Goal: Task Accomplishment & Management: Use online tool/utility

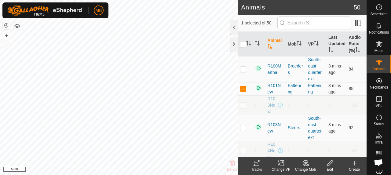
click at [255, 166] on icon at bounding box center [256, 163] width 5 height 5
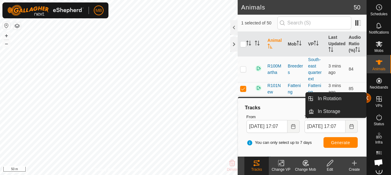
click at [368, 99] on button "button" at bounding box center [366, 98] width 10 height 10
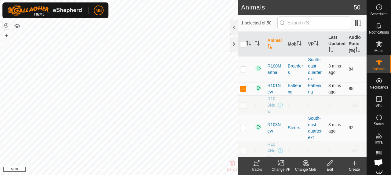
click at [241, 91] on td at bounding box center [245, 88] width 15 height 13
checkbox input "false"
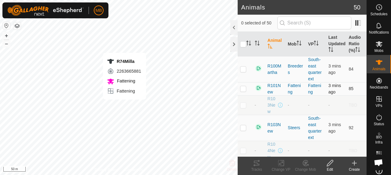
checkbox input "true"
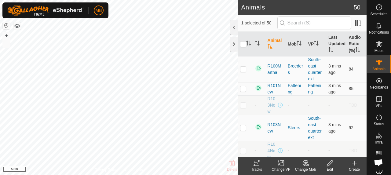
click at [255, 162] on icon at bounding box center [256, 162] width 7 height 7
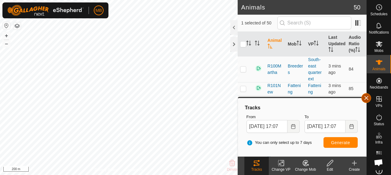
click at [368, 97] on button "button" at bounding box center [366, 98] width 10 height 10
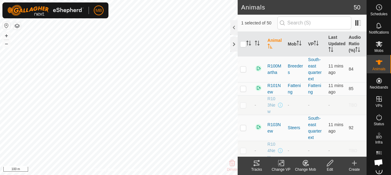
click at [253, 161] on icon at bounding box center [256, 162] width 7 height 7
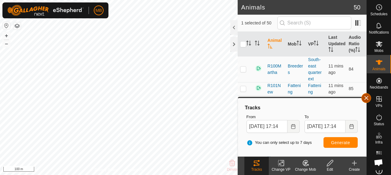
click at [363, 98] on button "button" at bounding box center [366, 98] width 10 height 10
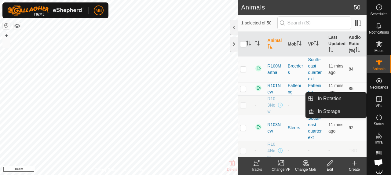
click at [375, 100] on icon at bounding box center [378, 98] width 7 height 7
click at [336, 97] on link "In Rotation" at bounding box center [340, 99] width 52 height 12
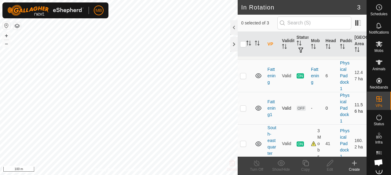
scroll to position [15, 0]
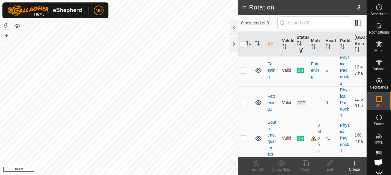
click at [242, 104] on td at bounding box center [245, 102] width 15 height 32
click at [232, 27] on div at bounding box center [233, 27] width 7 height 15
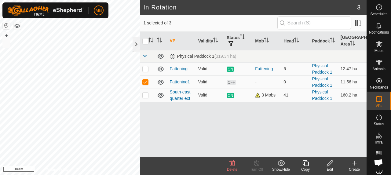
click at [231, 162] on icon at bounding box center [232, 163] width 6 height 6
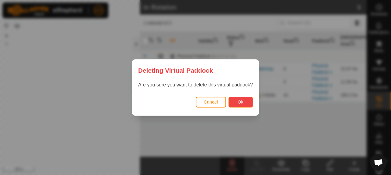
click at [235, 103] on button "Ok" at bounding box center [240, 102] width 24 height 11
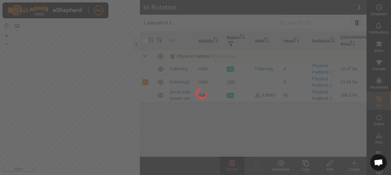
checkbox input "false"
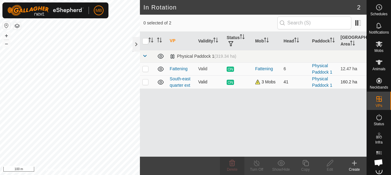
click at [146, 82] on p-checkbox at bounding box center [145, 81] width 6 height 5
checkbox input "true"
click at [304, 164] on icon at bounding box center [305, 163] width 6 height 6
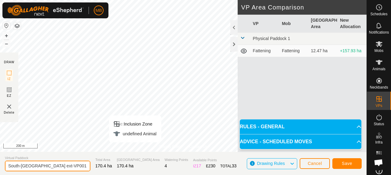
click at [71, 167] on input "South-east quarter ext-VP001" at bounding box center [48, 166] width 86 height 11
type input "S"
type input "Expanded back selection"
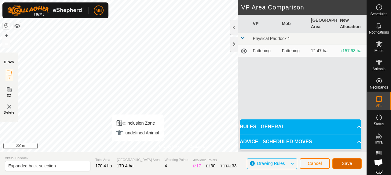
click at [356, 165] on button "Save" at bounding box center [346, 163] width 29 height 11
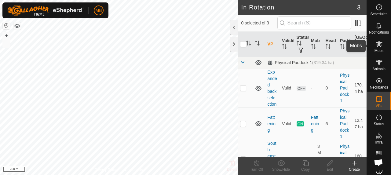
click at [375, 44] on icon at bounding box center [378, 43] width 7 height 7
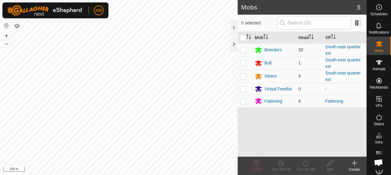
click at [245, 50] on p-checkbox at bounding box center [243, 49] width 6 height 5
checkbox input "true"
click at [242, 61] on p-checkbox at bounding box center [243, 62] width 6 height 5
checkbox input "true"
click at [241, 76] on p-checkbox at bounding box center [243, 76] width 6 height 5
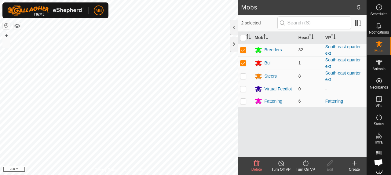
checkbox input "true"
click at [306, 162] on icon at bounding box center [306, 162] width 8 height 7
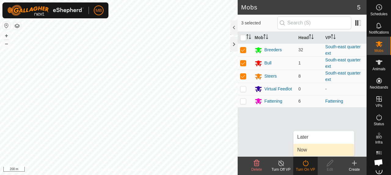
click at [305, 151] on link "Now" at bounding box center [323, 150] width 60 height 12
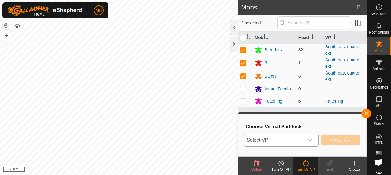
click at [277, 142] on span "Select VP" at bounding box center [273, 140] width 59 height 12
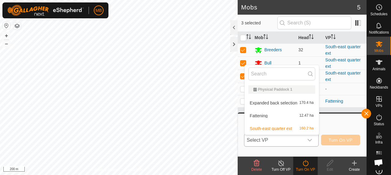
click at [281, 105] on li "Expanded back selection 170.4 ha" at bounding box center [282, 103] width 74 height 12
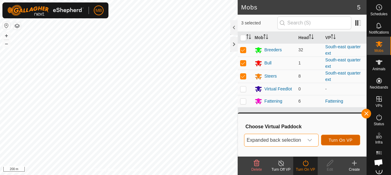
click at [338, 140] on span "Turn On VP" at bounding box center [341, 140] width 24 height 5
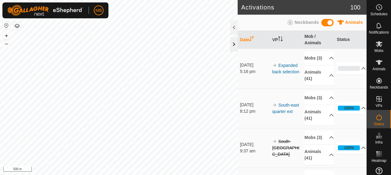
click at [235, 44] on div at bounding box center [233, 44] width 7 height 15
